Goal: Information Seeking & Learning: Learn about a topic

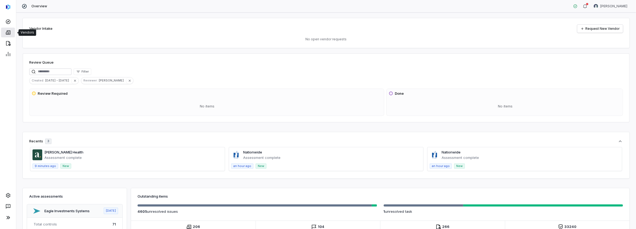
click at [8, 33] on icon at bounding box center [7, 32] width 5 height 5
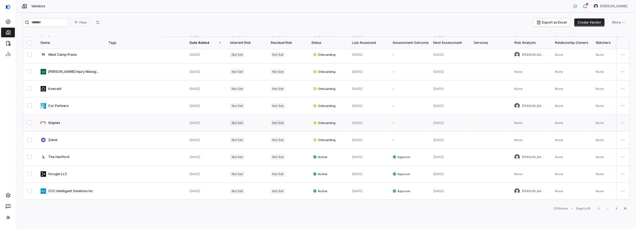
scroll to position [221, 0]
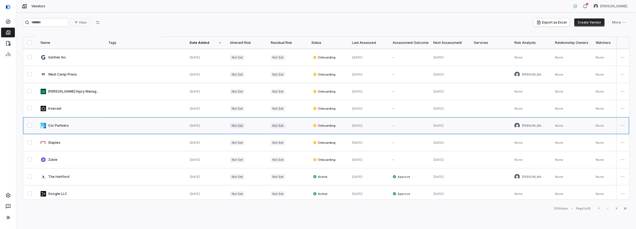
click at [55, 124] on link at bounding box center [70, 125] width 68 height 17
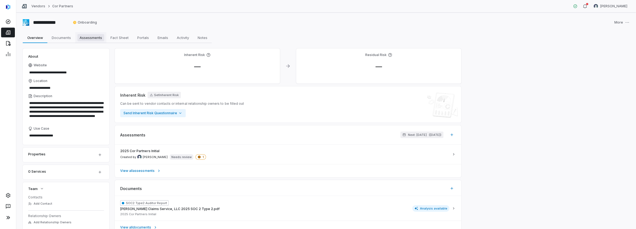
click at [90, 37] on span "Assessments" at bounding box center [90, 37] width 27 height 7
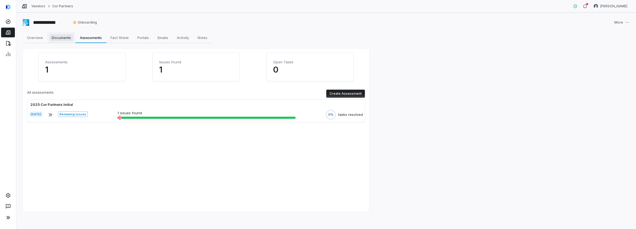
click at [63, 36] on span "Documents" at bounding box center [62, 37] width 24 height 7
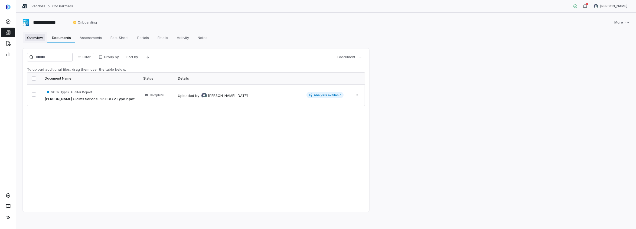
click at [38, 37] on span "Overview" at bounding box center [35, 37] width 20 height 7
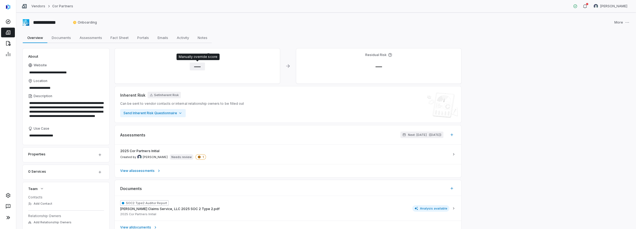
click at [197, 65] on span "—" at bounding box center [197, 67] width 15 height 8
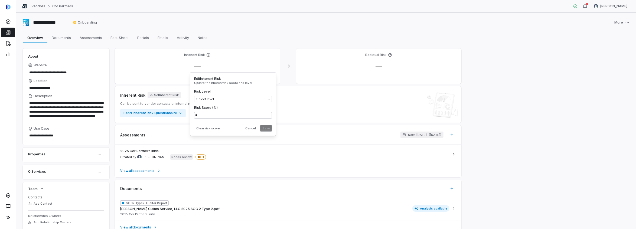
click at [164, 64] on div "—" at bounding box center [197, 67] width 157 height 8
click at [113, 35] on span "Fact Sheet" at bounding box center [120, 37] width 22 height 7
type textarea "*"
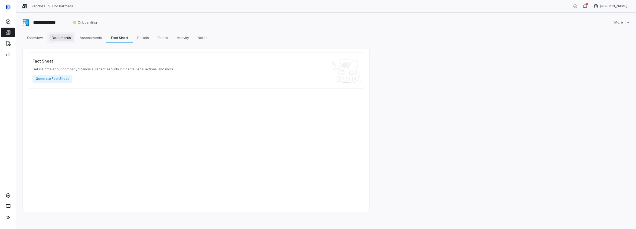
click at [62, 38] on span "Documents" at bounding box center [62, 37] width 24 height 7
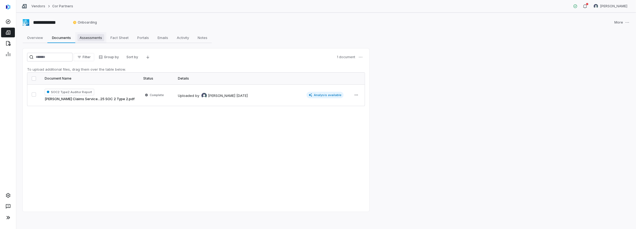
click at [88, 38] on span "Assessments" at bounding box center [90, 37] width 27 height 7
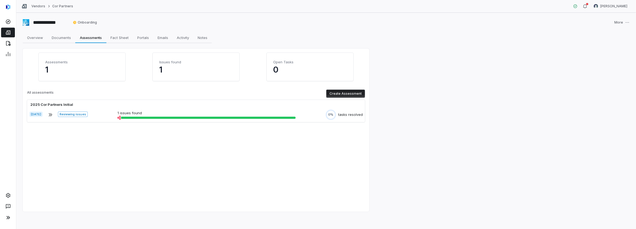
click at [49, 69] on p "1" at bounding box center [82, 70] width 74 height 10
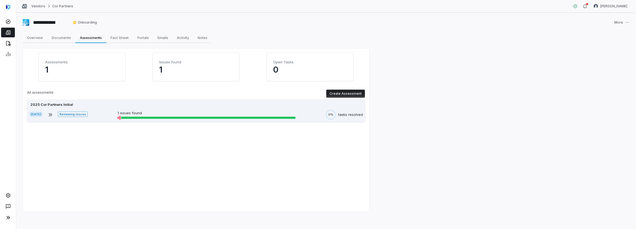
click at [167, 120] on div "2025 Cor Partners Initial Aug 4, 2025 Reviewing issues 1 issues found 0% tasks …" at bounding box center [196, 111] width 338 height 22
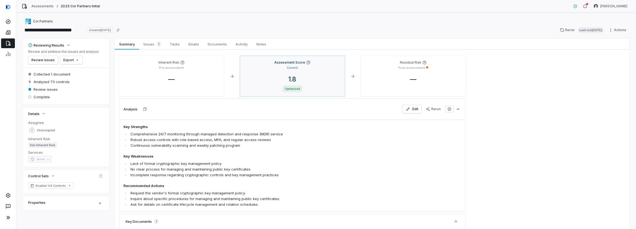
click at [297, 69] on p "Current" at bounding box center [292, 68] width 11 height 4
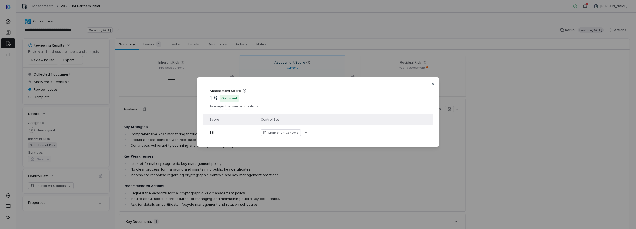
click at [246, 116] on th "Score" at bounding box center [229, 119] width 53 height 11
click at [245, 105] on div "Assessment Score 1.8 Optimized Averaged over all controls Sum Average Default P…" at bounding box center [318, 115] width 636 height 92
click at [321, 102] on div "Assessment Score 1.8 Optimized Averaged over all controls Sum Average Default P…" at bounding box center [318, 115] width 636 height 92
click at [304, 131] on icon "button" at bounding box center [306, 133] width 4 height 4
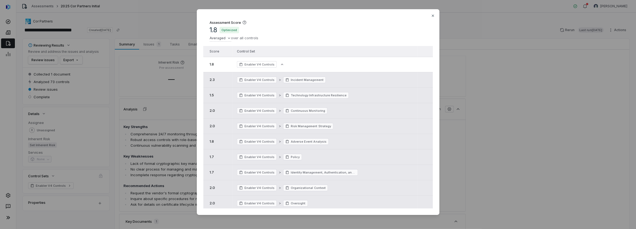
click at [153, 41] on div "Assessment Score 1.8 Optimized Averaged over all controls Score Control Set 1.8…" at bounding box center [318, 115] width 636 height 228
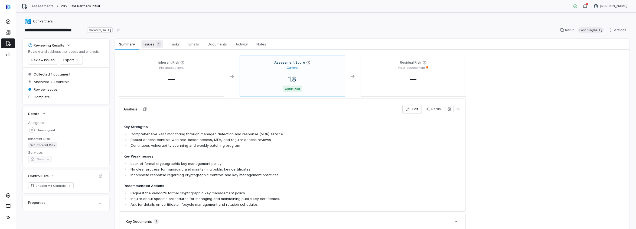
click at [150, 44] on span "Issues 1" at bounding box center [152, 44] width 22 height 8
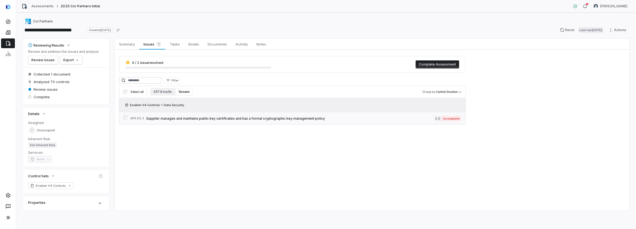
click at [138, 118] on span "# PR.DS.3" at bounding box center [138, 118] width 14 height 4
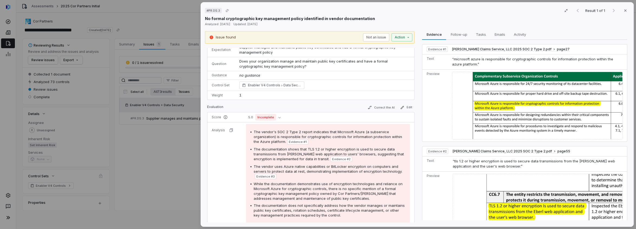
scroll to position [4, 0]
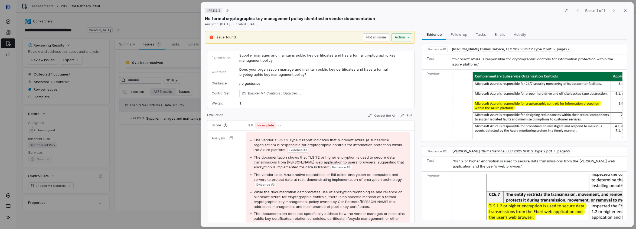
click at [147, 23] on div "# PR.DS.3 Result 1 of 1 Close No formal cryptographic key management policy ide…" at bounding box center [318, 114] width 636 height 229
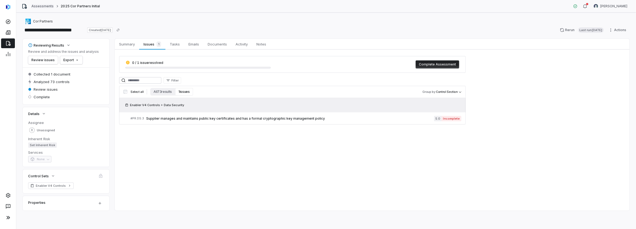
click at [44, 8] on link "Assessments" at bounding box center [42, 6] width 22 height 4
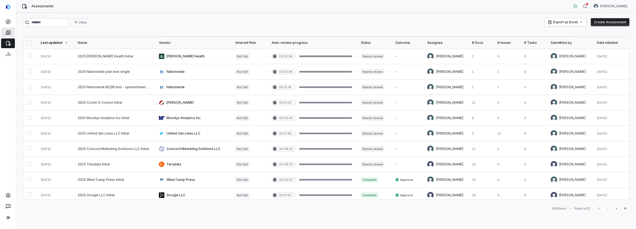
click at [9, 31] on icon at bounding box center [7, 32] width 5 height 5
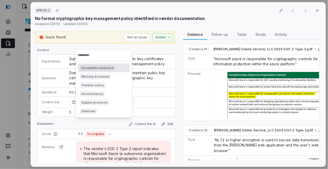
scroll to position [181, 0]
